Goal: Task Accomplishment & Management: Use online tool/utility

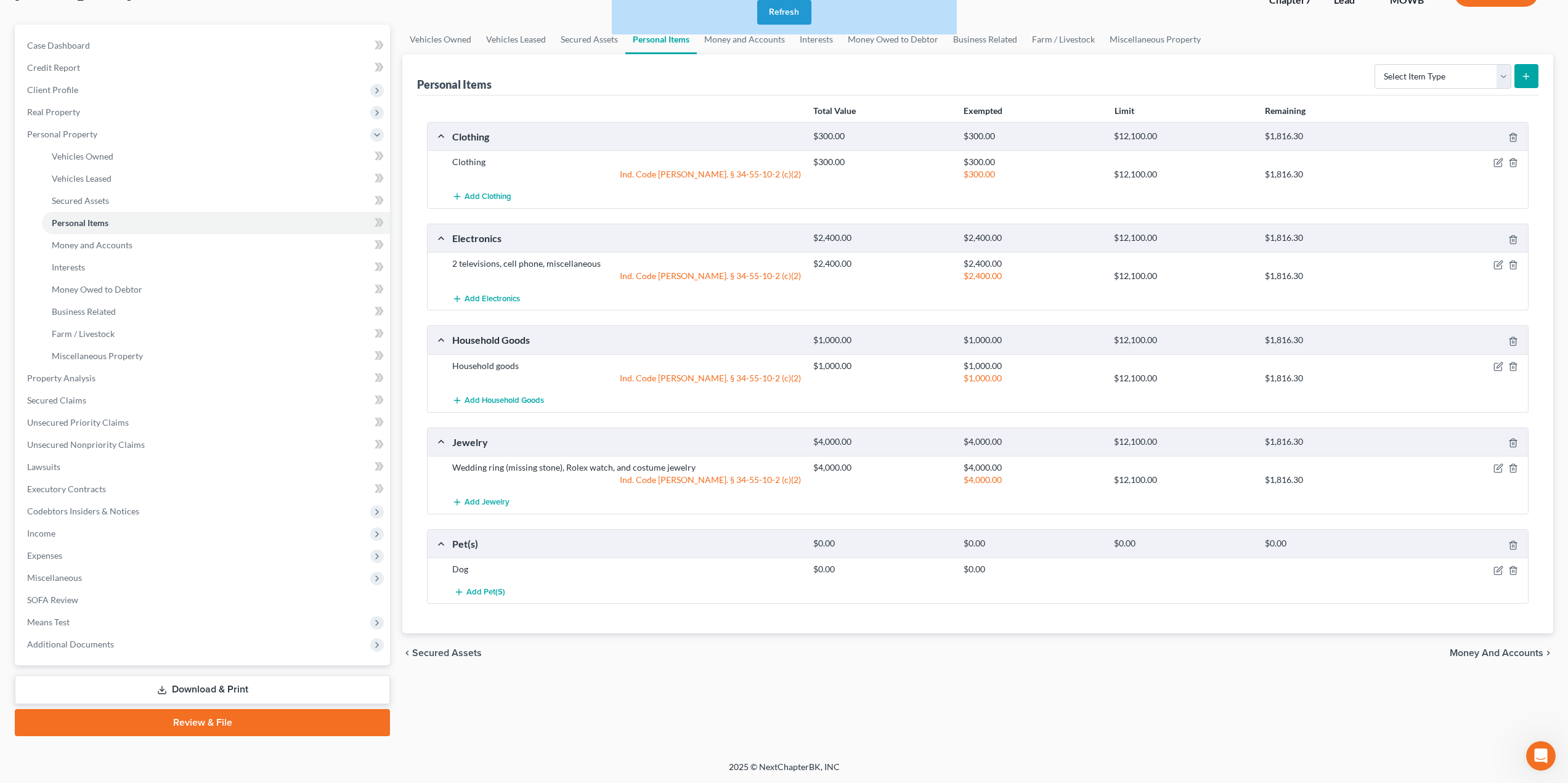
click at [808, 8] on button "Refresh" at bounding box center [784, 12] width 54 height 25
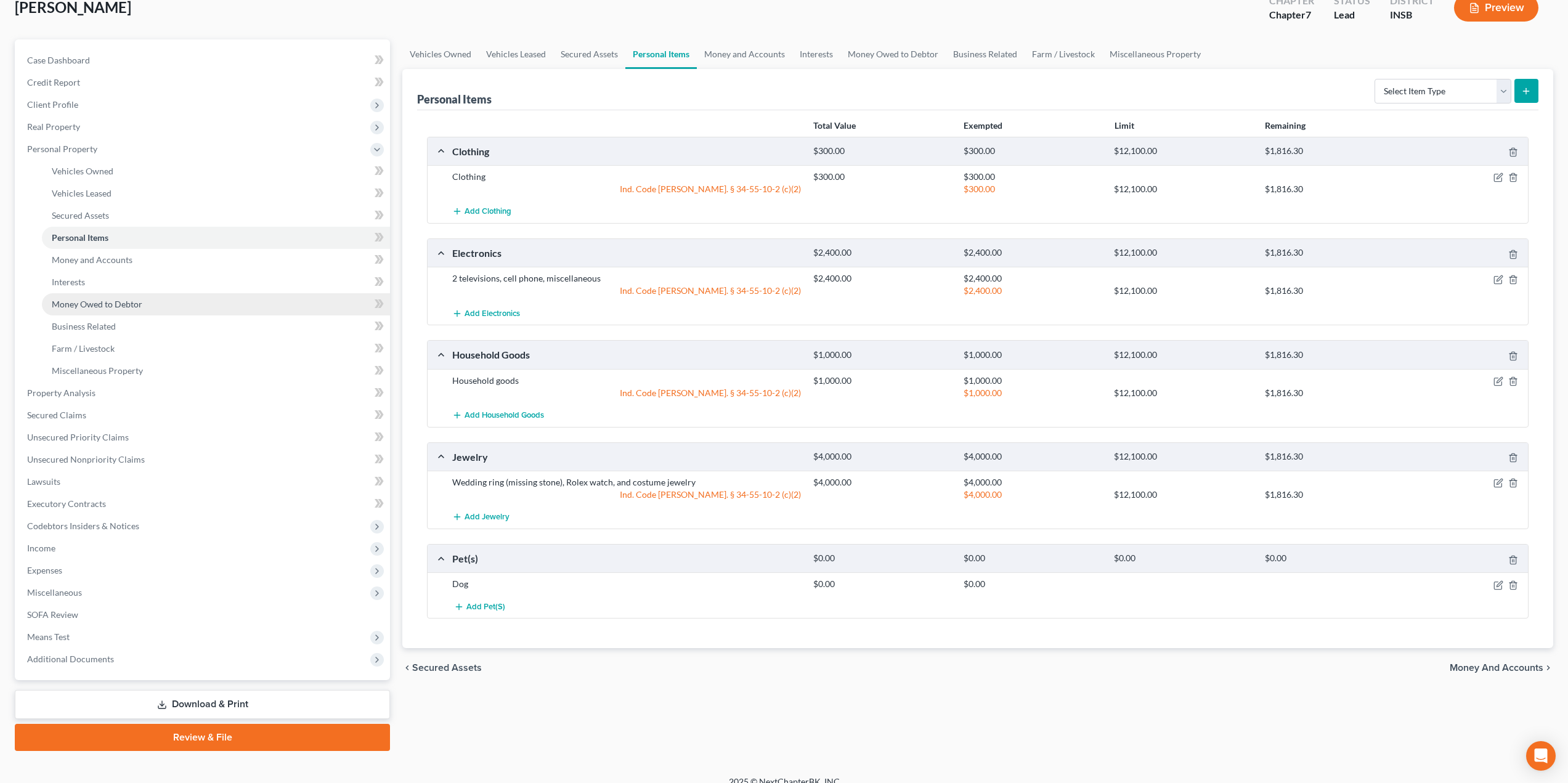
scroll to position [94, 0]
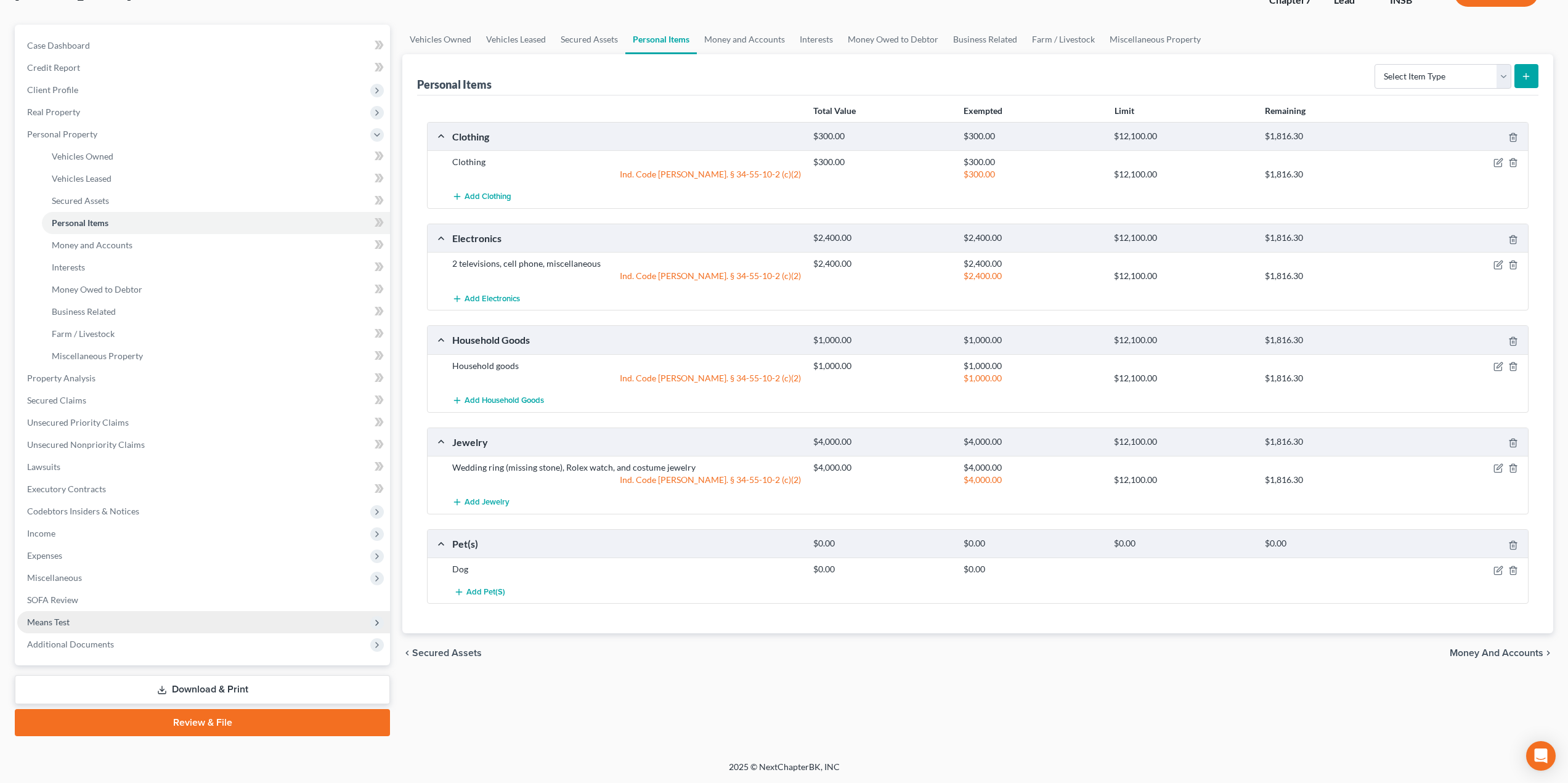
click at [64, 619] on span "Means Test" at bounding box center [48, 622] width 42 height 11
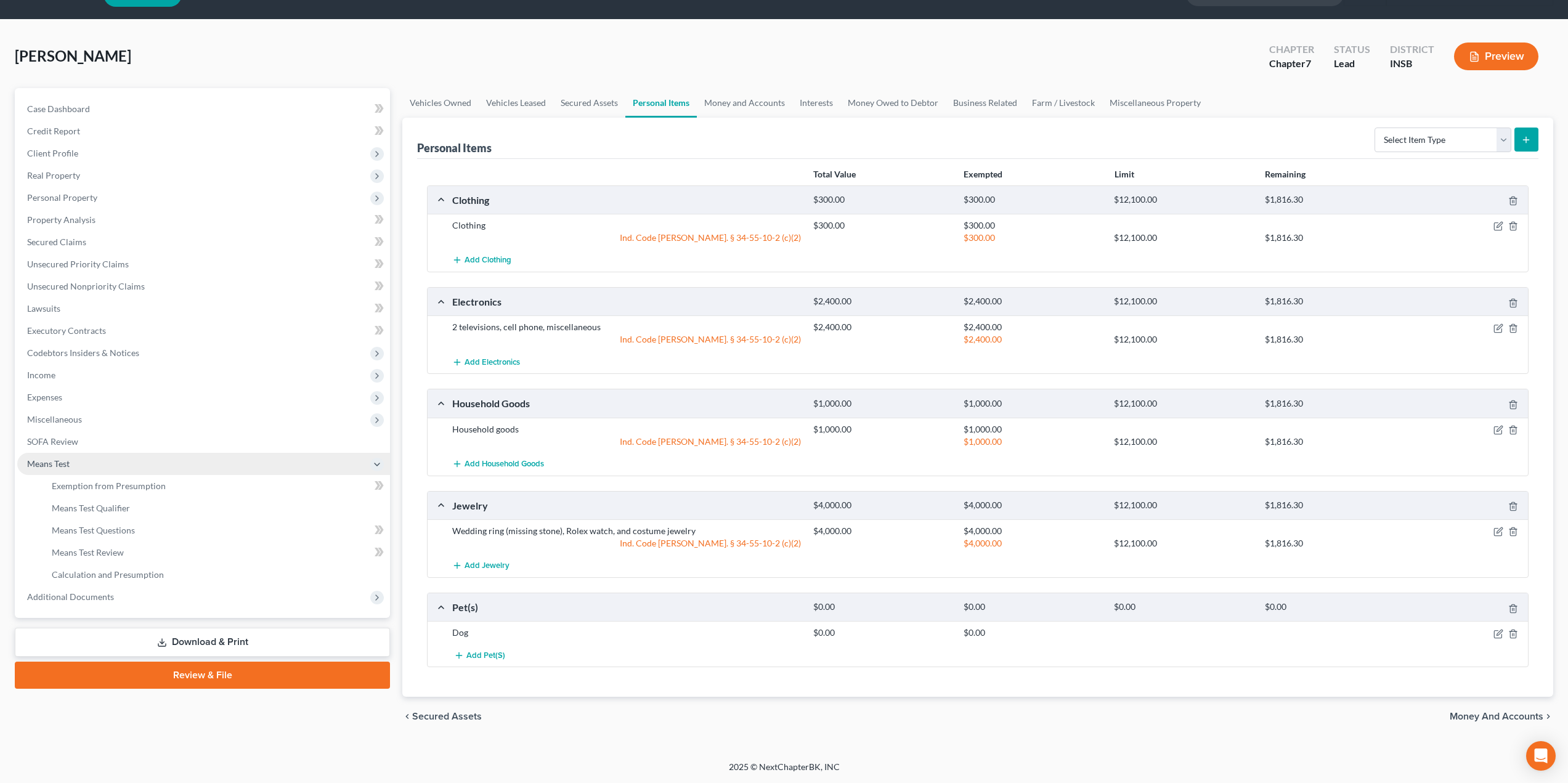
scroll to position [30, 0]
click at [88, 574] on span "Calculation and Presumption" at bounding box center [108, 574] width 112 height 11
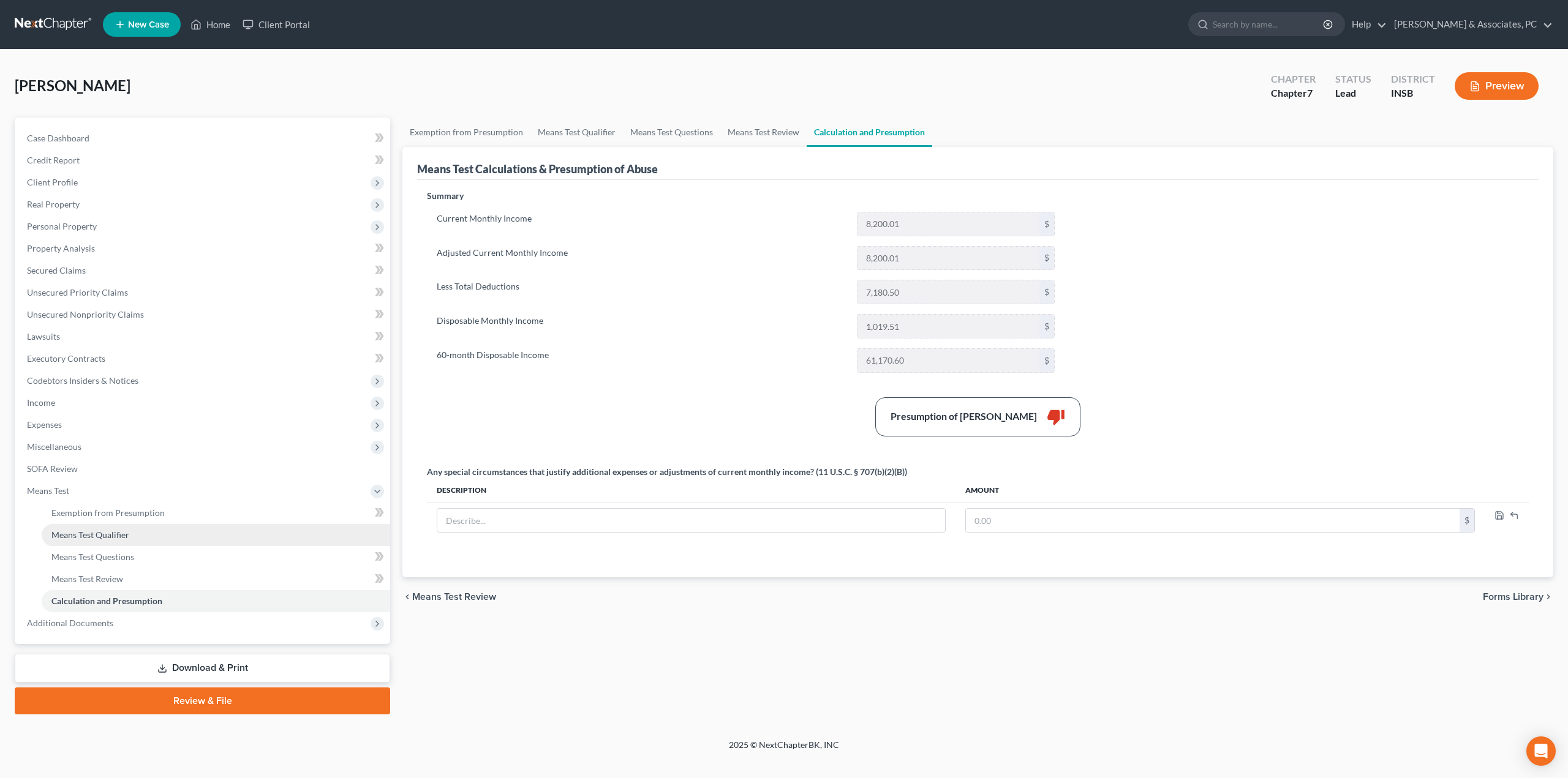
click at [96, 535] on span "Means Test Qualifier" at bounding box center [90, 535] width 78 height 11
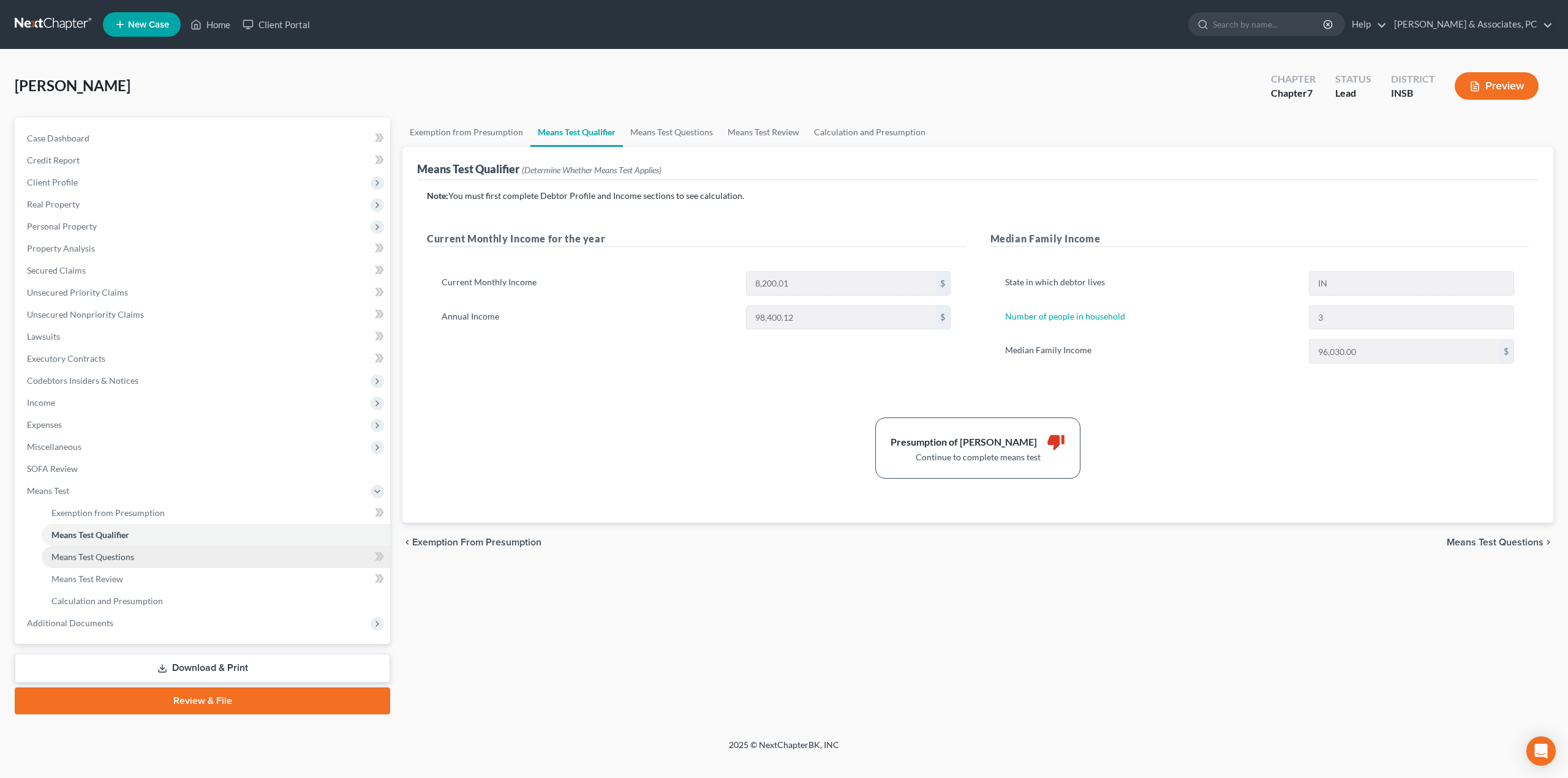
click at [126, 556] on span "Means Test Questions" at bounding box center [93, 556] width 83 height 11
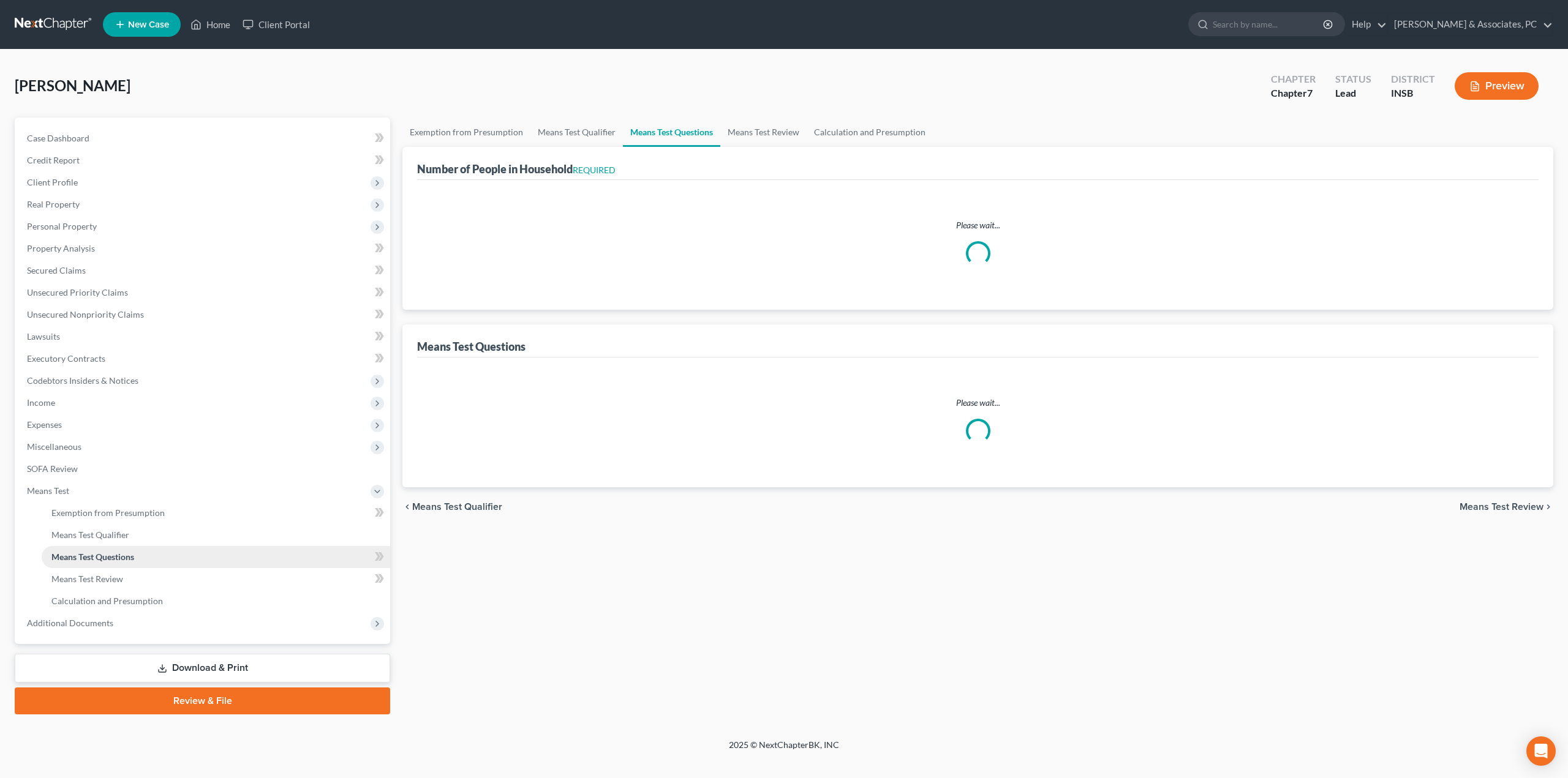
select select "1"
select select "29"
select select "3"
select select "1"
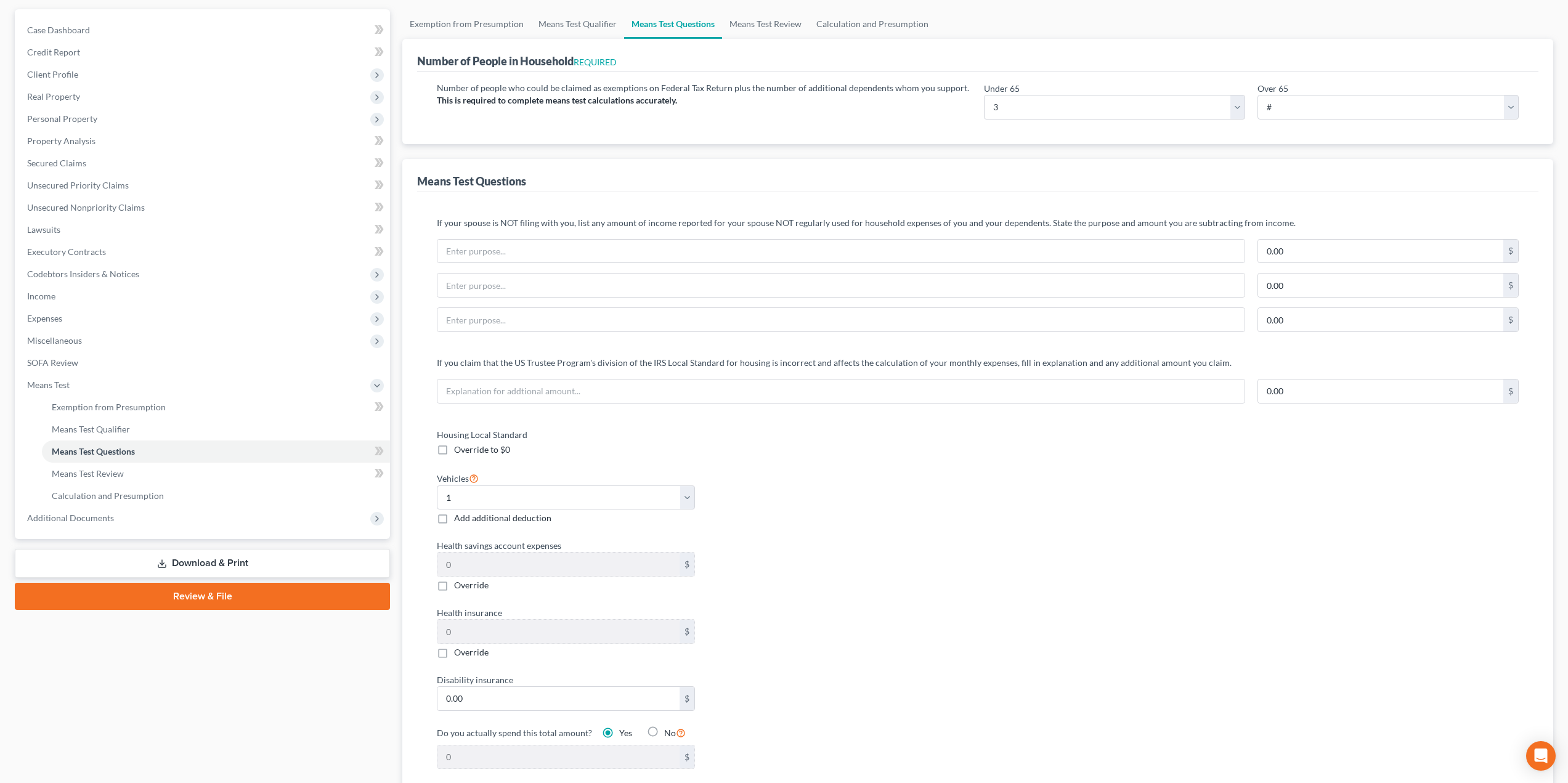
scroll to position [105, 0]
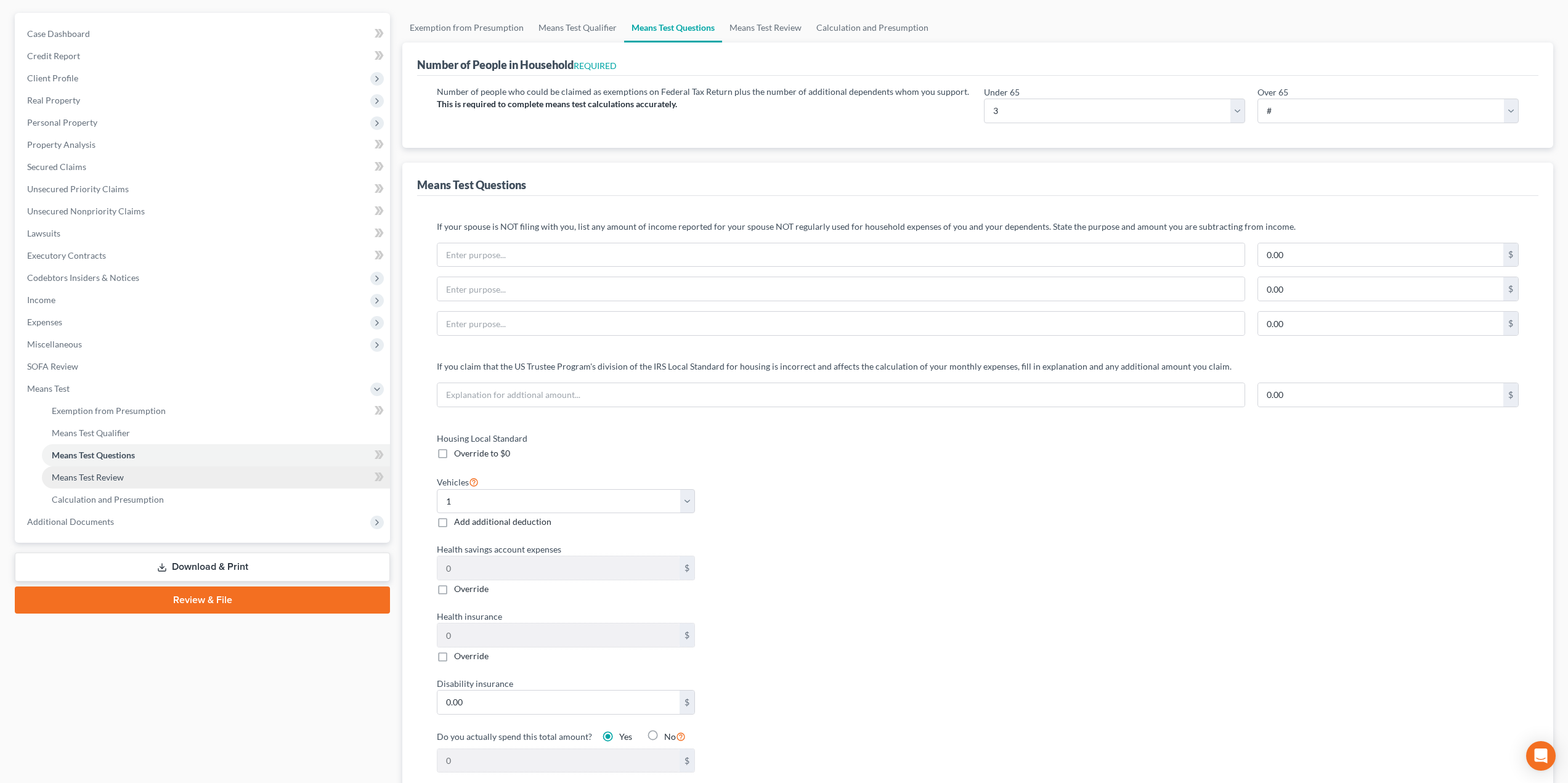
click at [117, 479] on span "Means Test Review" at bounding box center [88, 477] width 72 height 11
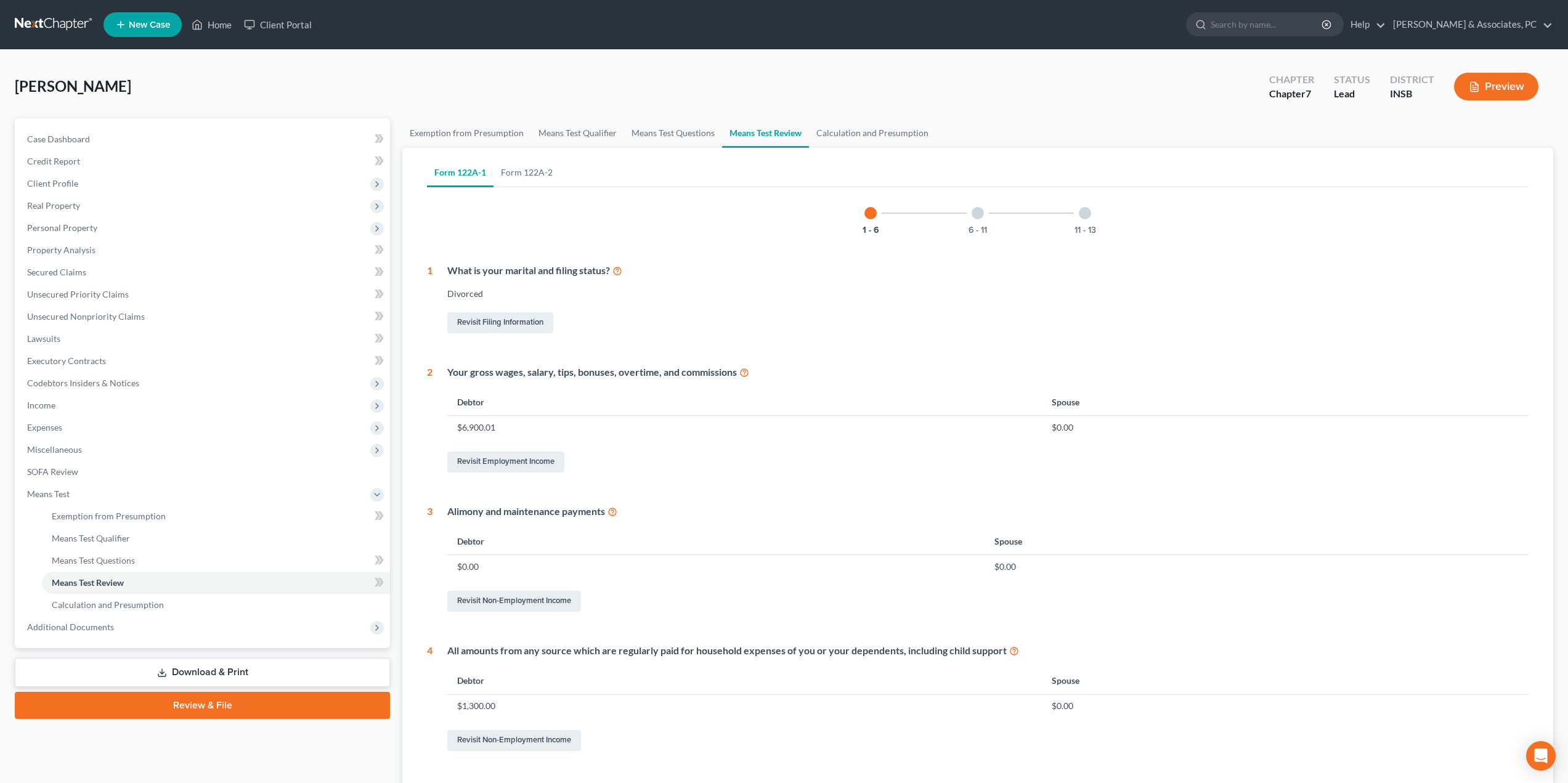
click at [984, 210] on div "6 - 11" at bounding box center [978, 213] width 42 height 42
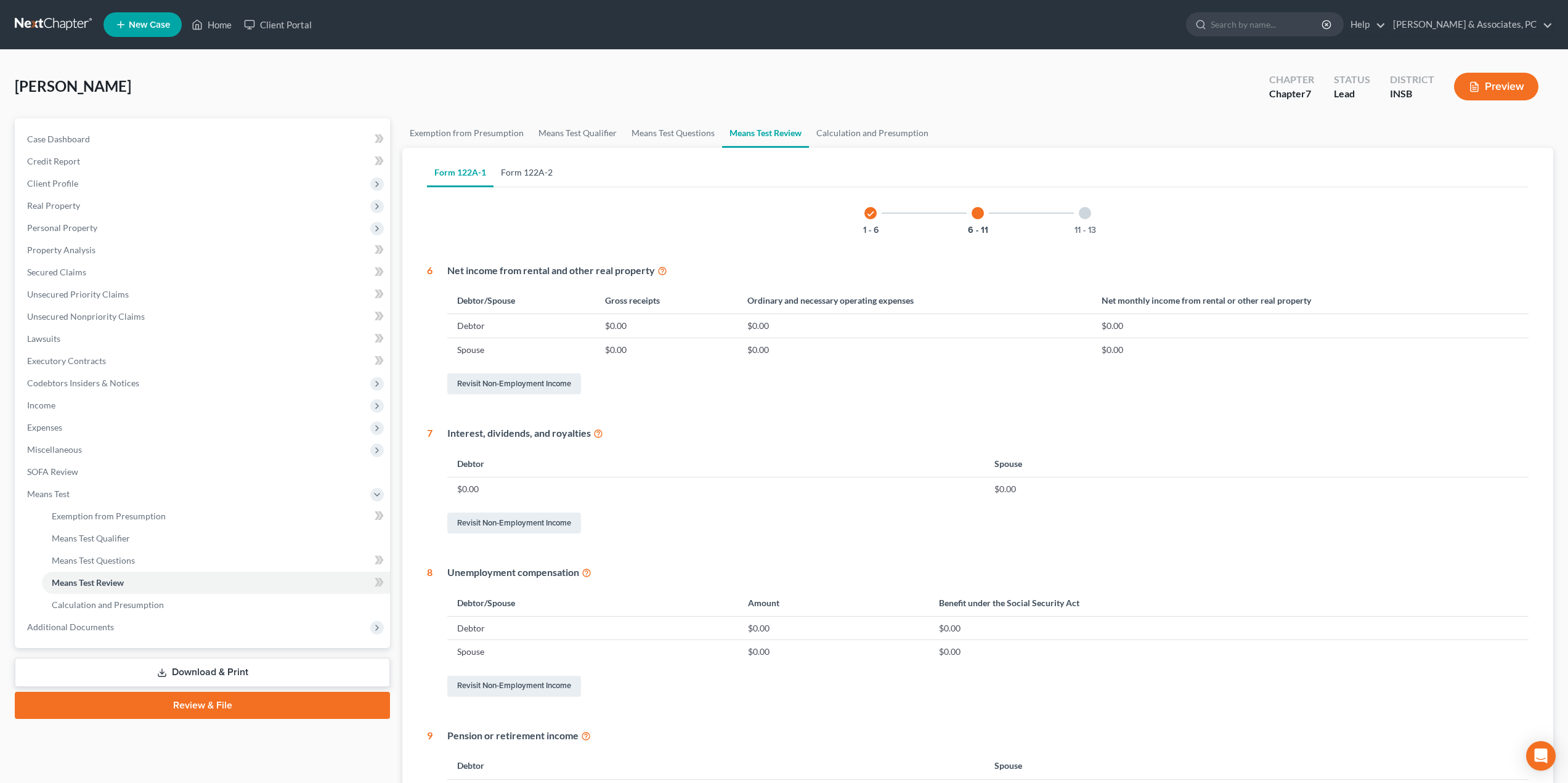
click at [538, 168] on link "Form 122A-2" at bounding box center [527, 172] width 67 height 30
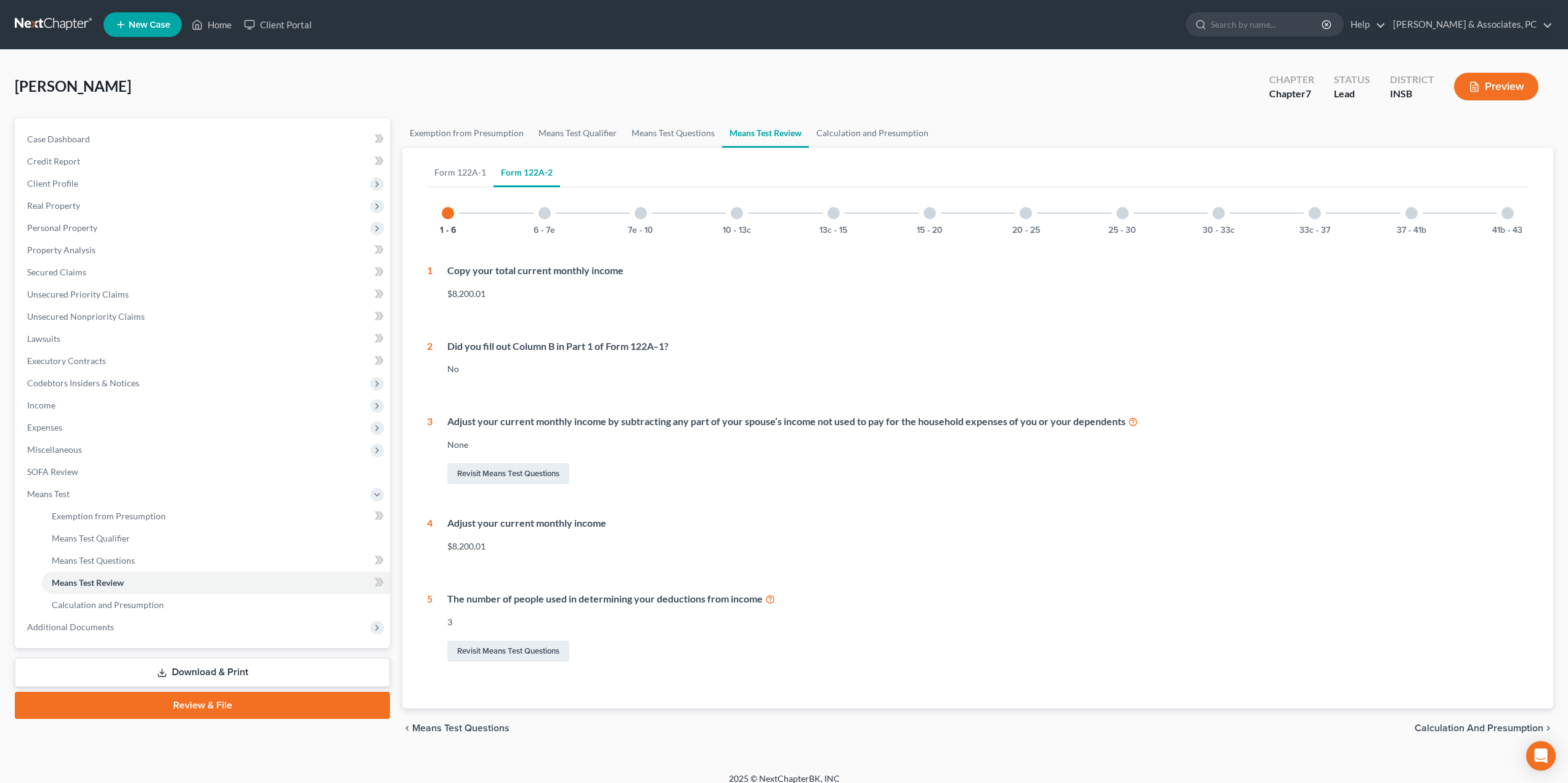
click at [551, 215] on div "6 - 7e" at bounding box center [544, 213] width 42 height 42
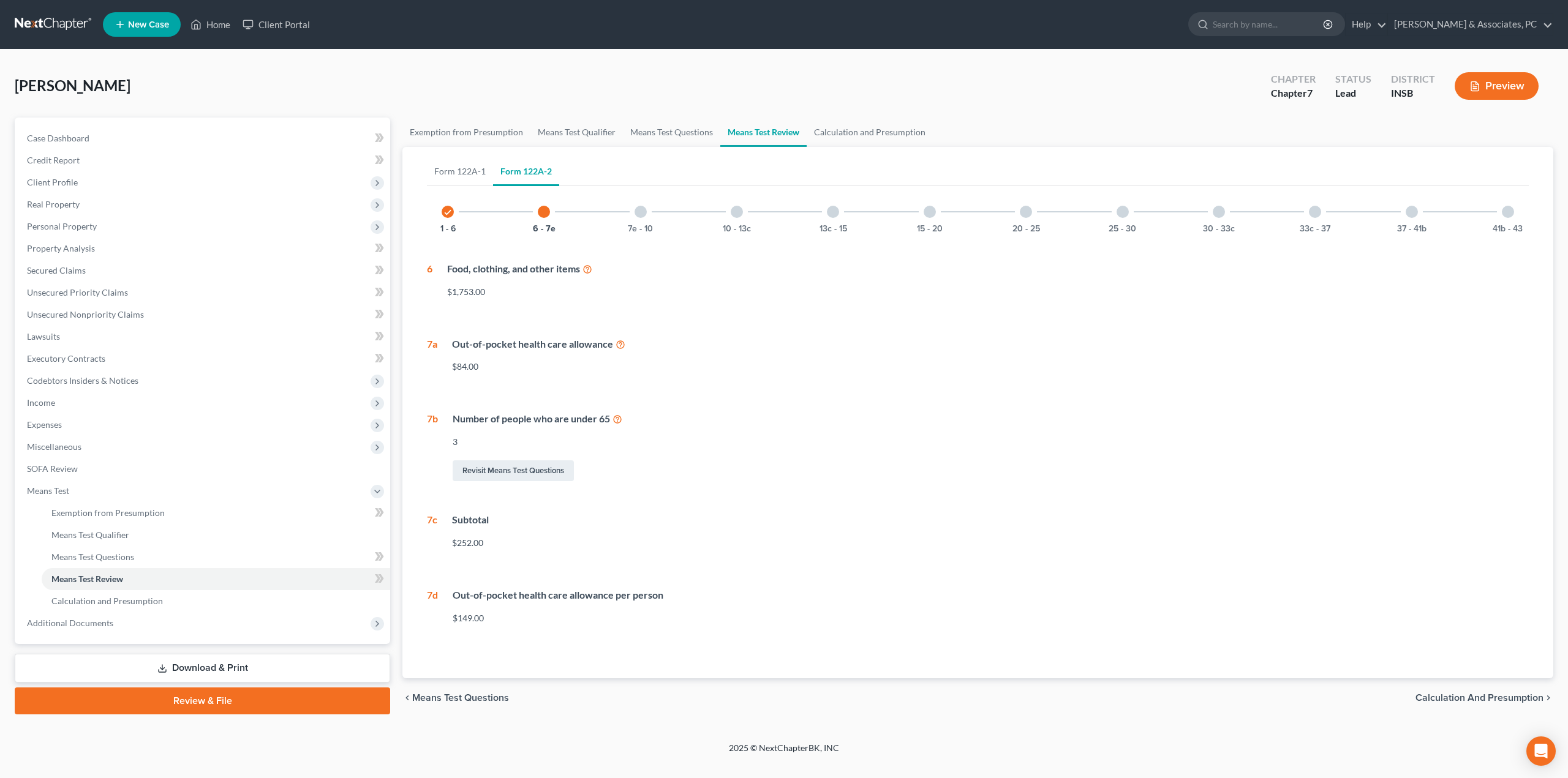
click at [642, 216] on div at bounding box center [641, 212] width 13 height 13
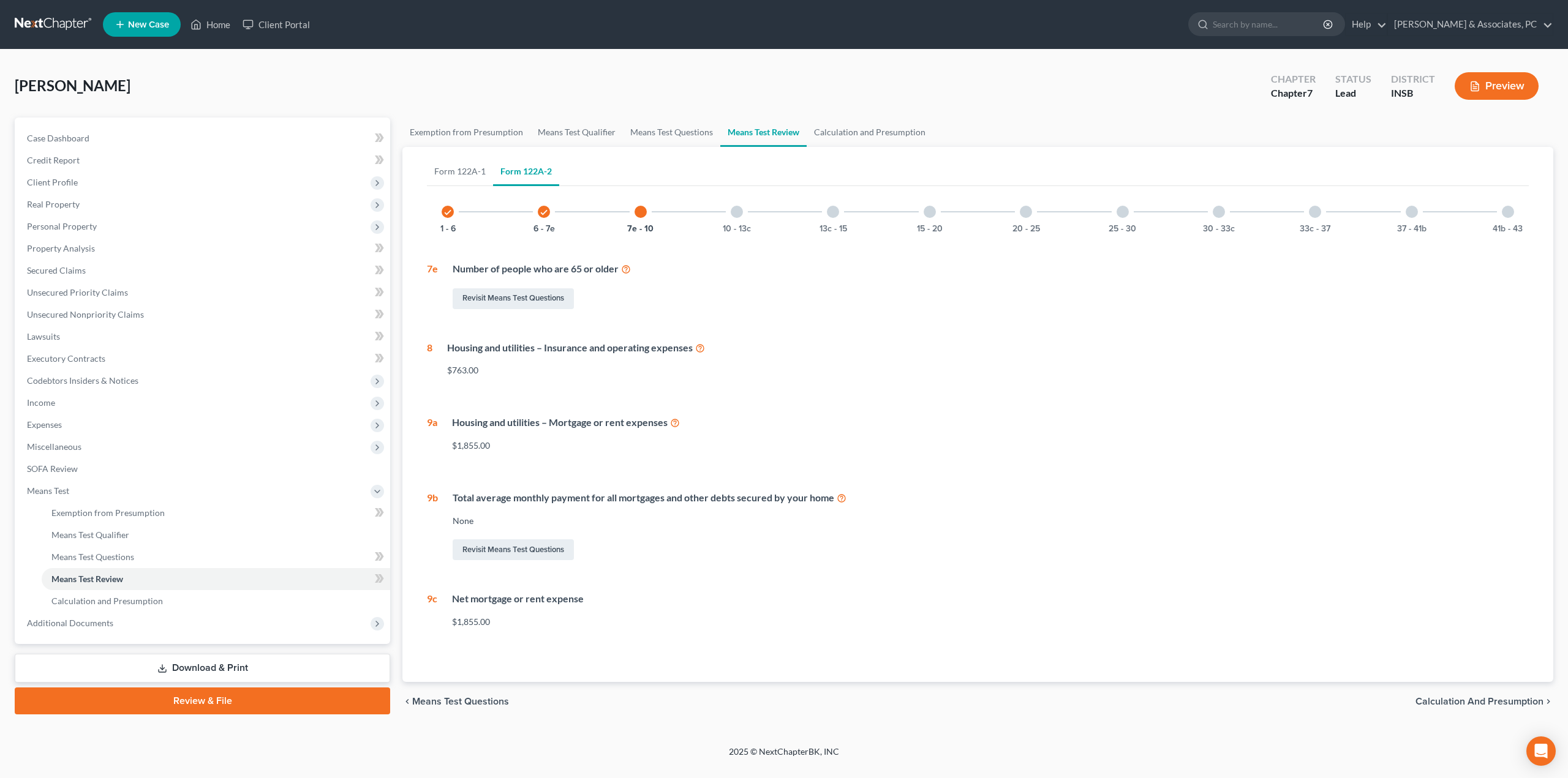
click at [734, 212] on div at bounding box center [737, 212] width 13 height 13
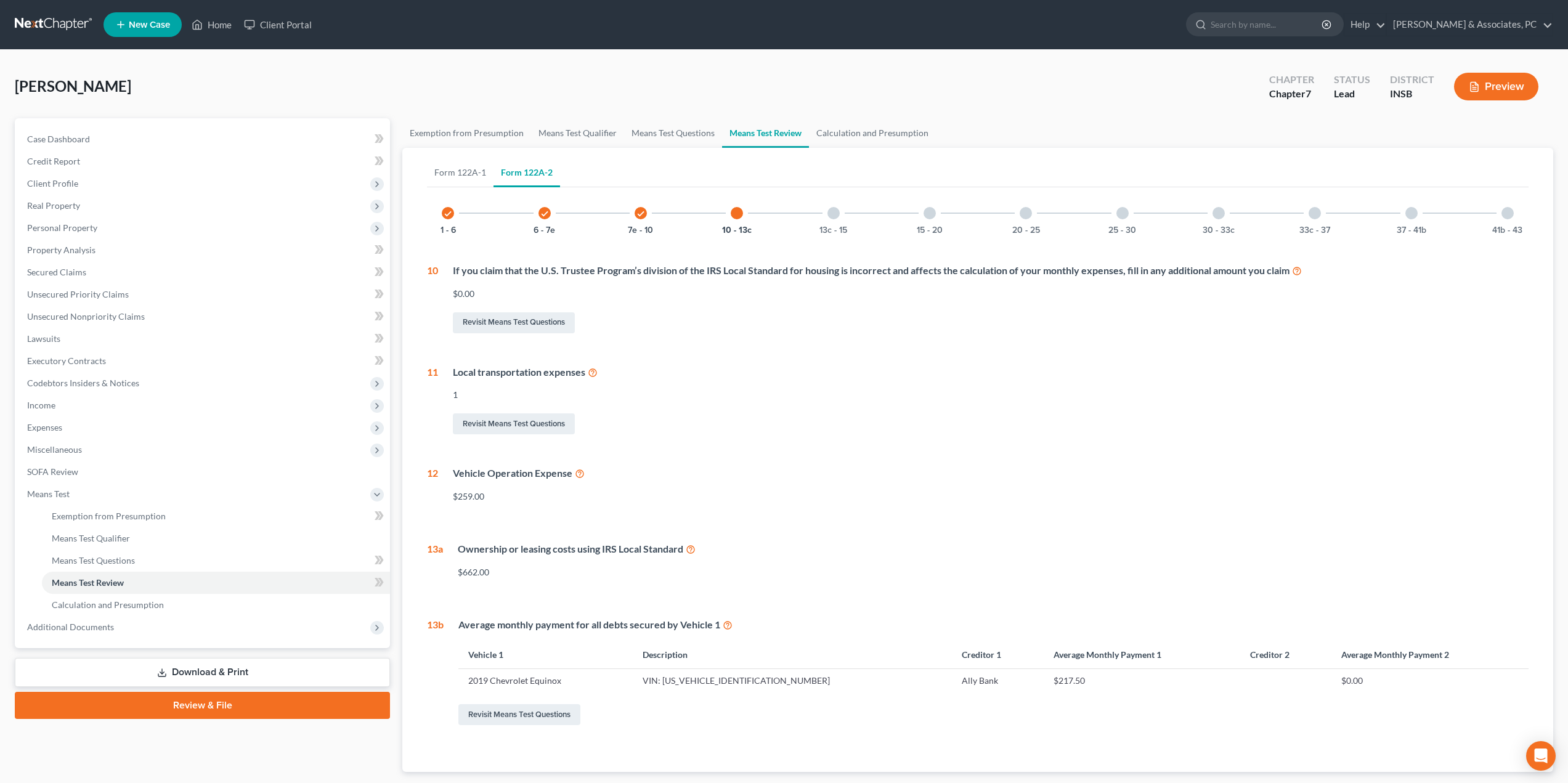
click at [844, 211] on div "13c - 15" at bounding box center [833, 213] width 42 height 42
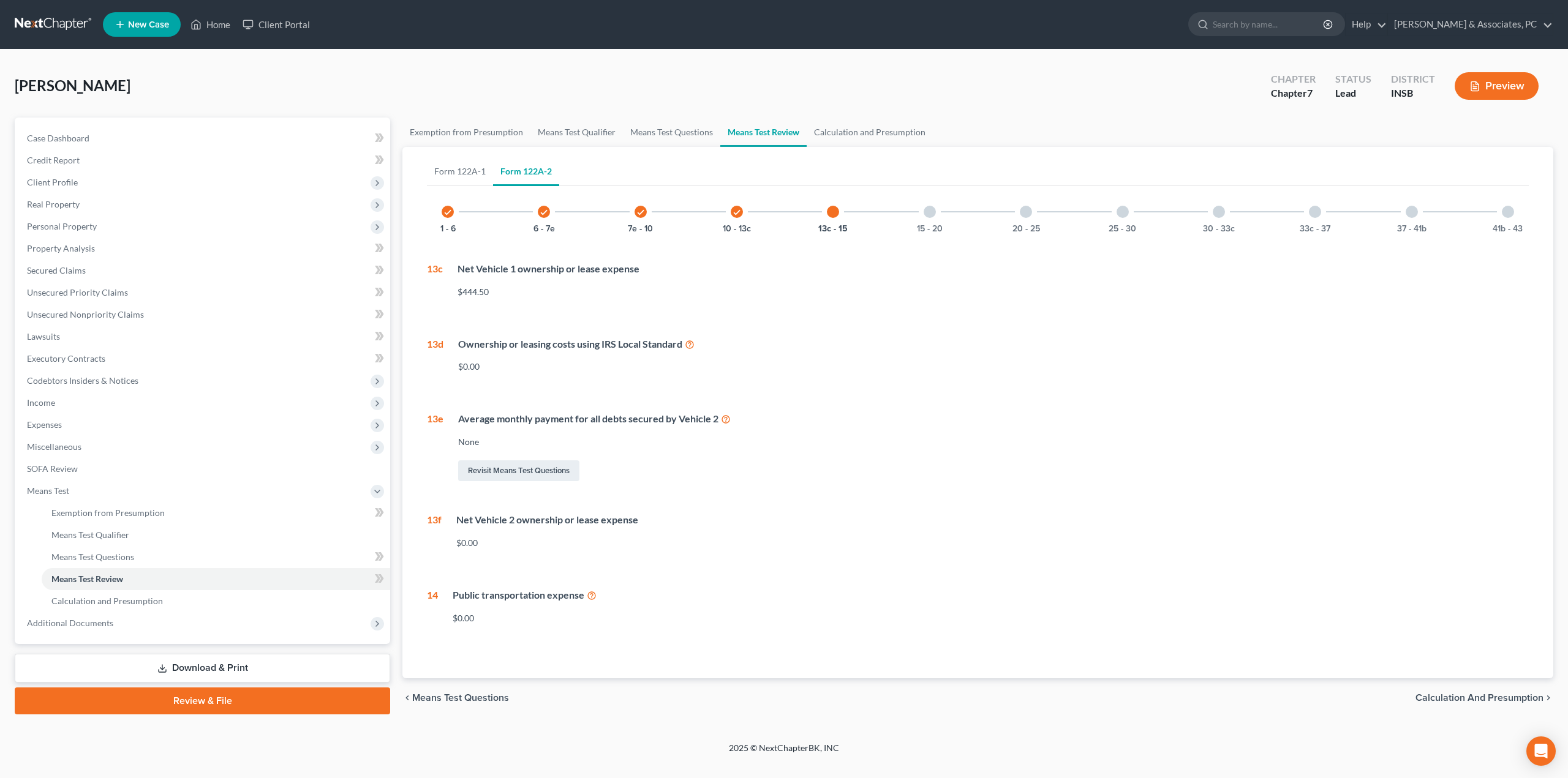
click at [940, 205] on div "15 - 20" at bounding box center [930, 212] width 42 height 42
